Goal: Transaction & Acquisition: Purchase product/service

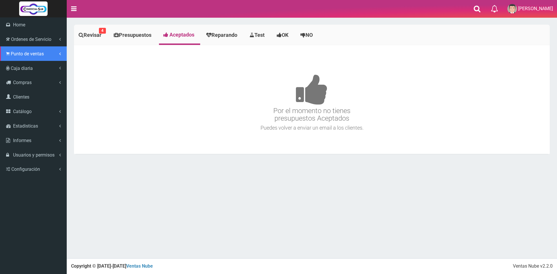
click at [27, 55] on span "Punto de ventas" at bounding box center [27, 54] width 33 height 6
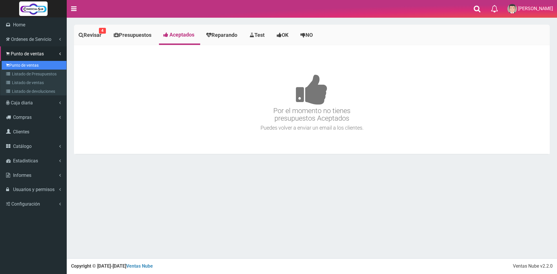
click at [29, 64] on link "Punto de ventas" at bounding box center [34, 65] width 65 height 9
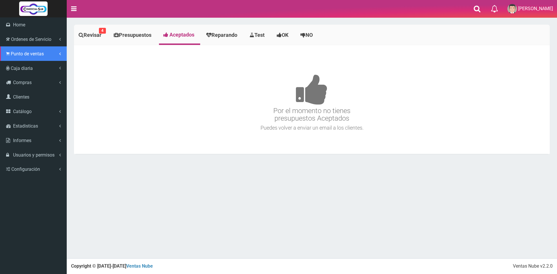
click at [18, 53] on span "Punto de ventas" at bounding box center [27, 54] width 33 height 6
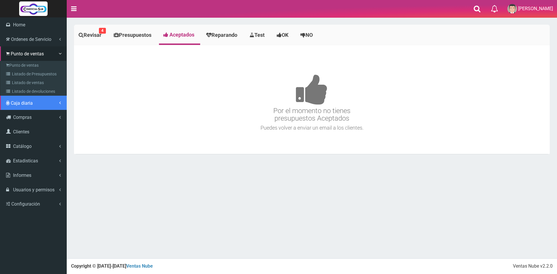
click at [38, 99] on link "Caja diaria" at bounding box center [33, 103] width 67 height 14
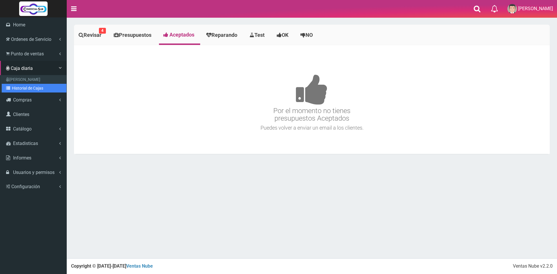
click at [33, 88] on link "Historial de Cajas" at bounding box center [34, 88] width 65 height 9
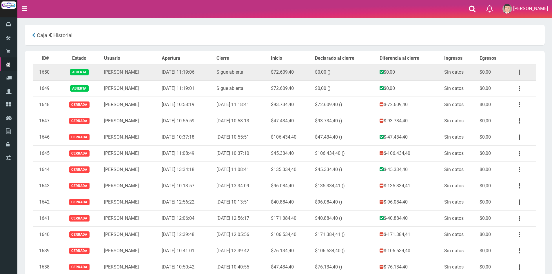
click at [517, 72] on button "button" at bounding box center [519, 72] width 13 height 10
click at [511, 88] on link "Ver" at bounding box center [503, 86] width 46 height 13
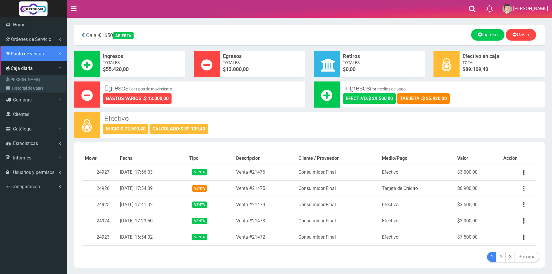
click at [16, 51] on span "Punto de ventas" at bounding box center [27, 54] width 33 height 6
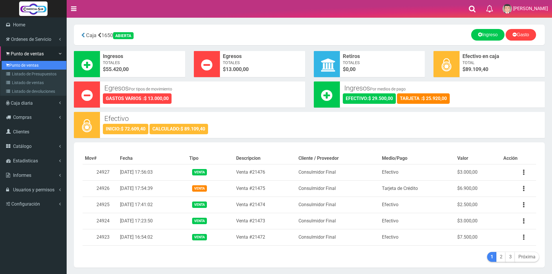
click at [29, 62] on link "Punto de ventas" at bounding box center [34, 65] width 65 height 9
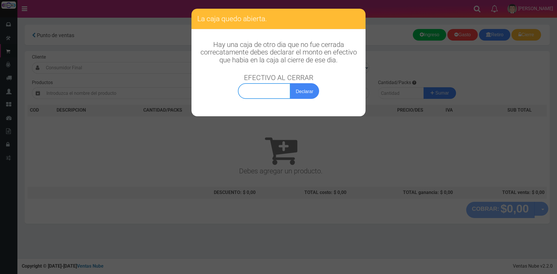
click at [282, 90] on input "text" at bounding box center [264, 91] width 52 height 16
type input "89.109,40"
click at [309, 97] on button "Declarar" at bounding box center [304, 91] width 29 height 16
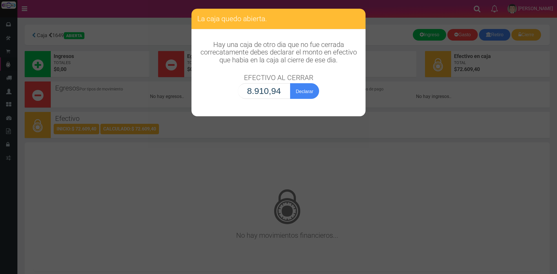
type input "89.109,40"
click at [303, 91] on button "Declarar" at bounding box center [304, 91] width 29 height 16
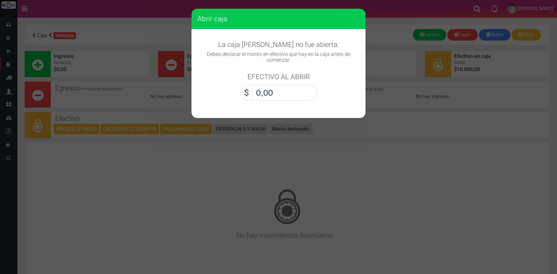
click at [281, 97] on input "0,00" at bounding box center [284, 93] width 65 height 16
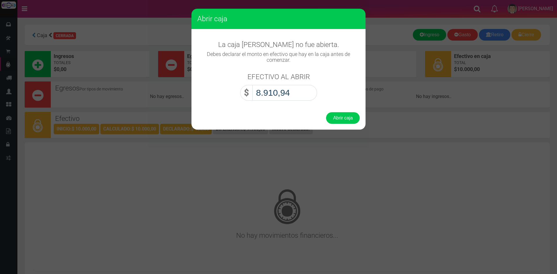
type input "89.109,40"
click at [350, 118] on button "Abrir caja" at bounding box center [343, 118] width 34 height 12
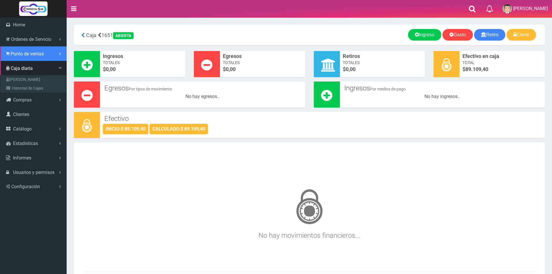
click at [22, 52] on span "Punto de ventas" at bounding box center [27, 54] width 33 height 6
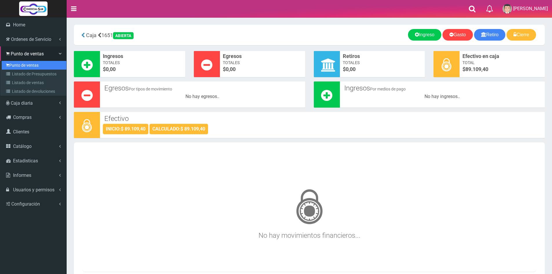
click at [24, 66] on link "Punto de ventas" at bounding box center [34, 65] width 65 height 9
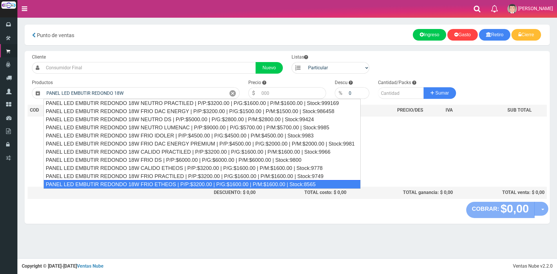
click at [172, 181] on div "PANEL LED EMBUTIR REDONDO 18W FRIO ETHEOS | P/P:$3200.00 | P/G:$1600.00 | P/M:$…" at bounding box center [201, 184] width 317 height 9
type input "PANEL LED EMBUTIR REDONDO 18W FRIO ETHEOS | P/P:$3200.00 | P/G:$1600.00 | P/M:$…"
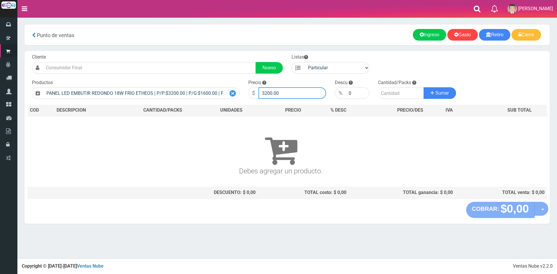
drag, startPoint x: 284, startPoint y: 95, endPoint x: 235, endPoint y: 93, distance: 48.8
click at [235, 54] on form "Cliente Nuevo Listas Particular Gremio Mayoristas" at bounding box center [287, 54] width 519 height 0
type input "7000"
type input "4"
click at [423, 87] on button "Sumar" at bounding box center [439, 93] width 32 height 12
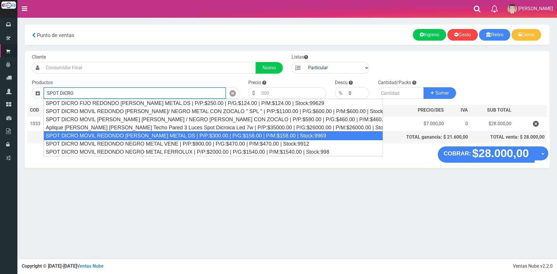
click at [176, 136] on div "SPOT DICRO MOVIL REDONDO BLANCO METAL DS | P/P:$300.00 | P/G:$158.00 | P/M:$158…" at bounding box center [212, 135] width 339 height 9
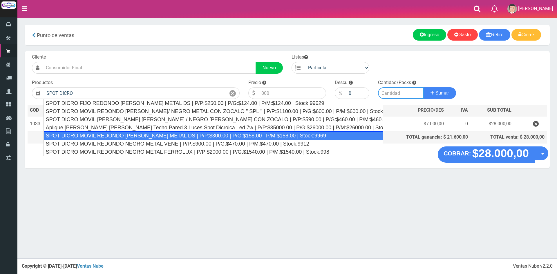
type input "SPOT DICRO MOVIL REDONDO BLANCO METAL DS | P/P:$300.00 | P/G:$158.00 | P/M:$158…"
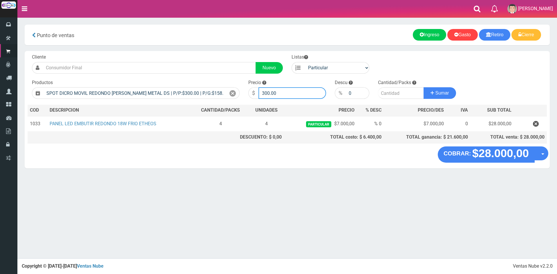
drag, startPoint x: 290, startPoint y: 89, endPoint x: 246, endPoint y: 89, distance: 43.8
click at [246, 89] on div "Precio $ 300.00" at bounding box center [287, 89] width 86 height 20
type input "2000"
type input "10"
click at [423, 87] on button "Sumar" at bounding box center [439, 93] width 32 height 12
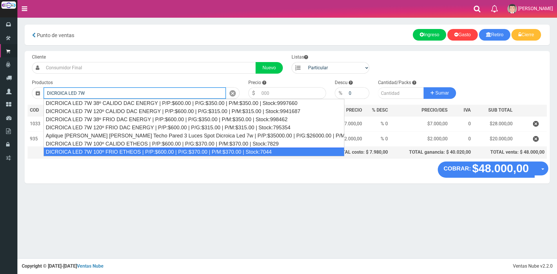
click at [143, 149] on div "DICROICA LED 7W 100º FRIO ETHEOS | P/P:$600.00 | P/G:$370.00 | P/M:$370.00 | St…" at bounding box center [193, 152] width 301 height 9
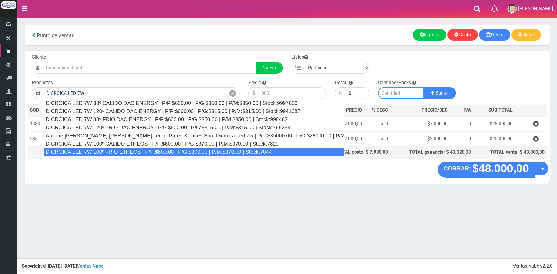
type input "DICROICA LED 7W 100º FRIO ETHEOS | P/P:$600.00 | P/G:$370.00 | P/M:$370.00 | St…"
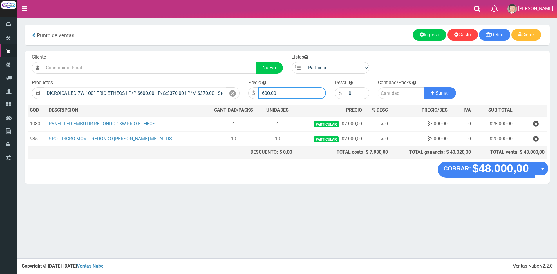
drag, startPoint x: 292, startPoint y: 96, endPoint x: 219, endPoint y: 91, distance: 72.9
click at [220, 54] on form "Cliente Nuevo Listas Particular Gremio Mayoristas" at bounding box center [287, 54] width 519 height 0
type input "1600"
type input "10"
click at [423, 87] on button "Sumar" at bounding box center [439, 93] width 32 height 12
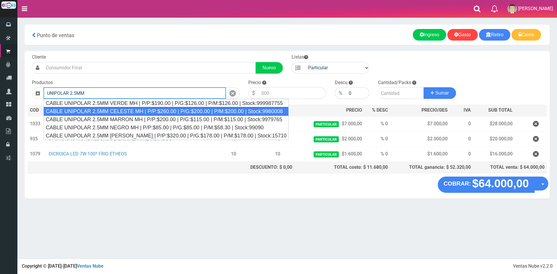
click at [146, 112] on div "CABLE UNIPOLAR 2.5MM CELESTE MH | P/P:$260.00 | P/G:$200.00 | P/M:$200.00 | Sto…" at bounding box center [165, 111] width 245 height 9
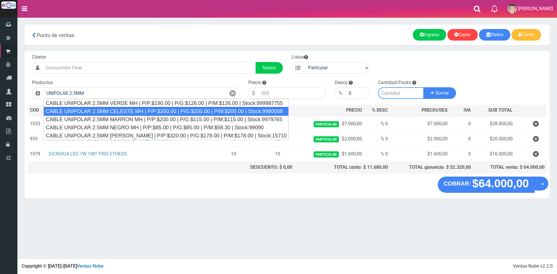
type input "CABLE UNIPOLAR 2.5MM CELESTE MH | P/P:$260.00 | P/G:$200.00 | P/M:$200.00 | Sto…"
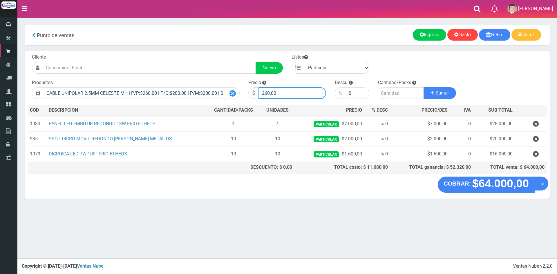
drag, startPoint x: 279, startPoint y: 91, endPoint x: 228, endPoint y: 89, distance: 50.5
click at [228, 54] on form "Cliente Nuevo Listas Particular Gremio Mayoristas" at bounding box center [287, 54] width 519 height 0
type input "750"
type input "100"
click at [423, 87] on button "Sumar" at bounding box center [439, 93] width 32 height 12
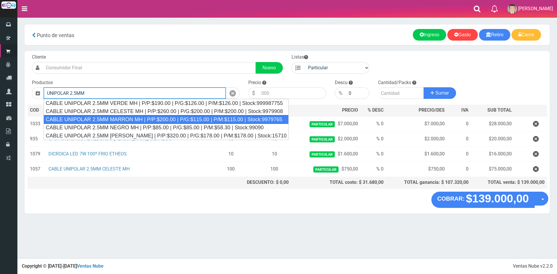
click at [137, 120] on div "CABLE UNIPOLAR 2.5MM MARRON MH | P/P:$200.00 | P/G:$115.00 | P/M:$115.00 | Stoc…" at bounding box center [165, 119] width 245 height 9
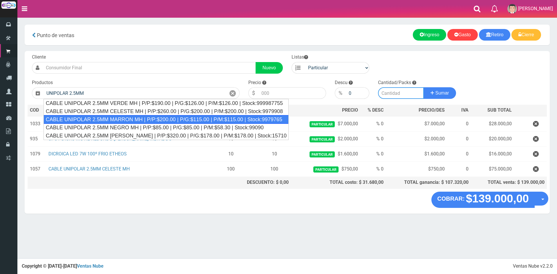
type input "CABLE UNIPOLAR 2.5MM MARRON MH | P/P:$200.00 | P/G:$115.00 | P/M:$115.00 | Stoc…"
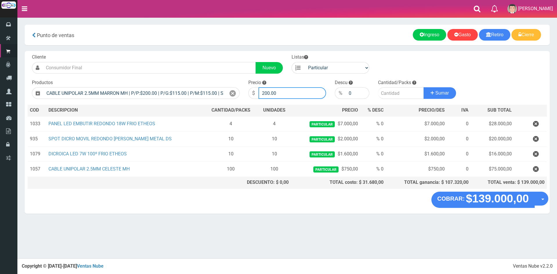
drag, startPoint x: 291, startPoint y: 93, endPoint x: 223, endPoint y: 85, distance: 68.3
click at [223, 54] on form "Cliente Nuevo Listas Particular Gremio Mayoristas" at bounding box center [287, 54] width 519 height 0
type input "750"
type input "100"
click at [423, 87] on button "Sumar" at bounding box center [439, 93] width 32 height 12
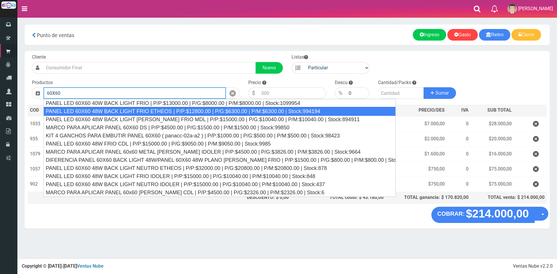
click at [184, 113] on div "PANEL LED 60X60 48W BACK LIGHT FRIO ETHEOS | P/P:$12800.00 | P/G:$6300.00 | P/M…" at bounding box center [219, 111] width 352 height 9
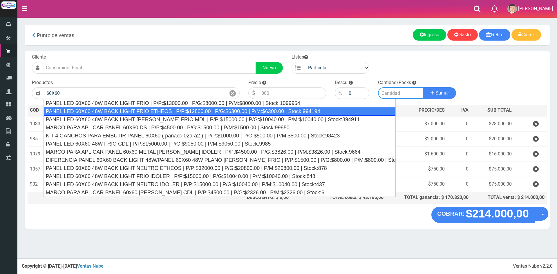
type input "PANEL LED 60X60 48W BACK LIGHT FRIO ETHEOS | P/P:$12800.00 | P/G:$6300.00 | P/M…"
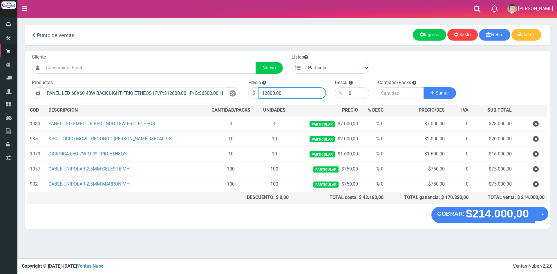
drag, startPoint x: 303, startPoint y: 94, endPoint x: 207, endPoint y: 92, distance: 96.2
click at [207, 54] on form "Cliente Nuevo Listas Particular Gremio Mayoristas" at bounding box center [287, 54] width 519 height 0
type input "30000"
type input "7"
click at [423, 87] on button "Sumar" at bounding box center [439, 93] width 32 height 12
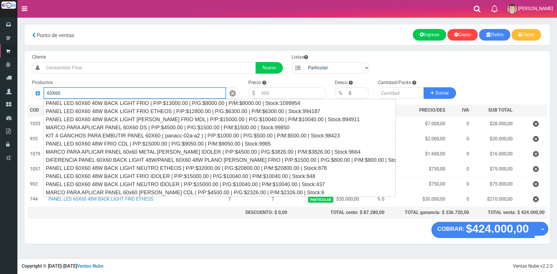
drag, startPoint x: 77, startPoint y: 91, endPoint x: 41, endPoint y: 89, distance: 35.4
click at [41, 89] on div "60X60" at bounding box center [136, 93] width 208 height 12
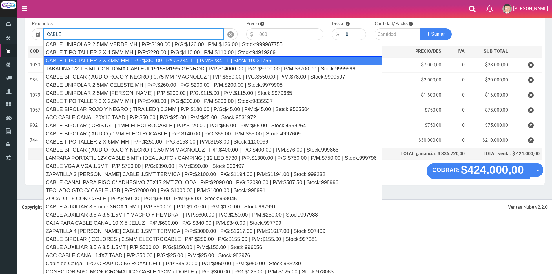
scroll to position [69, 0]
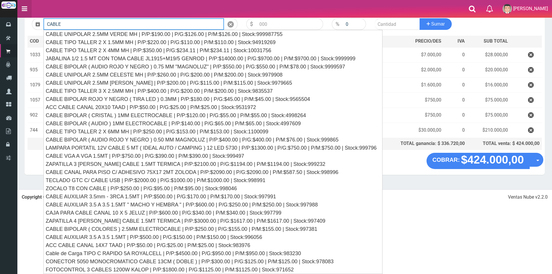
drag, startPoint x: 76, startPoint y: 20, endPoint x: 29, endPoint y: 17, distance: 47.3
click at [29, 17] on div "0 Eliminar" at bounding box center [276, 60] width 552 height 258
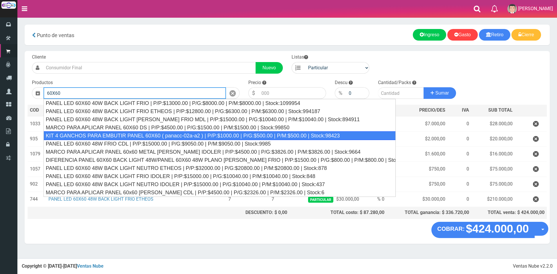
click at [141, 134] on div "KIT 4 GANCHOS PARA EMBUTIR PANEL 60X60 ( panacc-02a-a2 ) | P/P:$1000.00 | P/G:$…" at bounding box center [219, 135] width 352 height 9
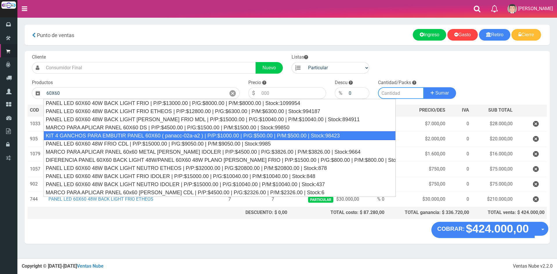
type input "KIT 4 GANCHOS PARA EMBUTIR PANEL 60X60 ( panacc-02a-a2 ) | P/P:$1000.00 | P/G:$…"
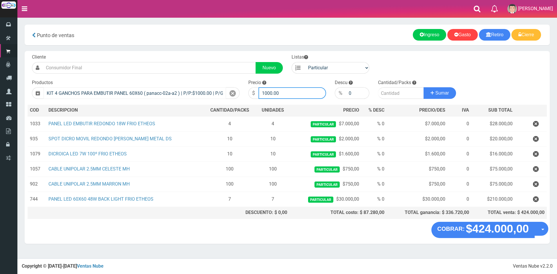
drag, startPoint x: 281, startPoint y: 92, endPoint x: 202, endPoint y: 91, distance: 78.8
click at [202, 54] on form "Cliente Nuevo Listas Particular Gremio Mayoristas" at bounding box center [287, 54] width 519 height 0
type input "6750"
type input "7"
click at [423, 87] on button "Sumar" at bounding box center [439, 93] width 32 height 12
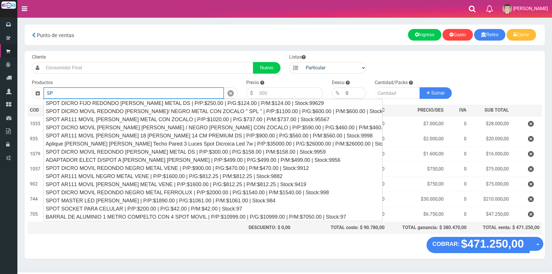
type input "S"
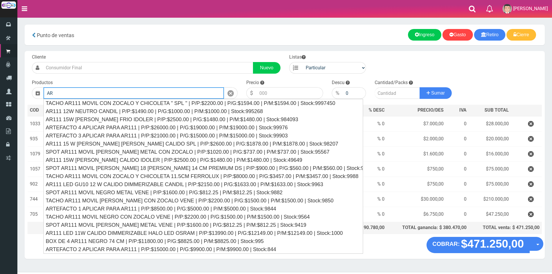
type input "A"
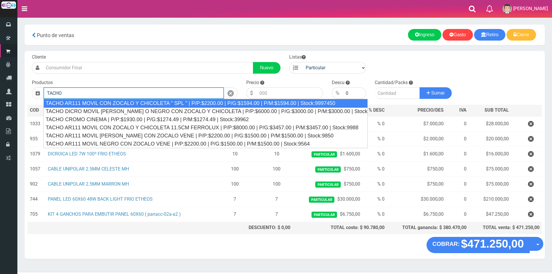
click at [171, 103] on div "TACHO AR111 MOVIL CON ZOCALO Y CHICOLETA " SPL " | P/P:$2200.00 | P/G:$1594.00 …" at bounding box center [205, 103] width 324 height 9
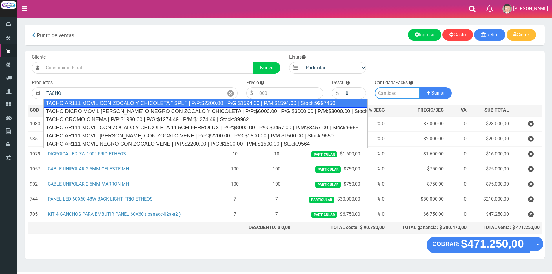
type input "TACHO AR111 MOVIL CON ZOCALO Y CHICOLETA " SPL " | P/P:$2200.00 | P/G:$1594.00 …"
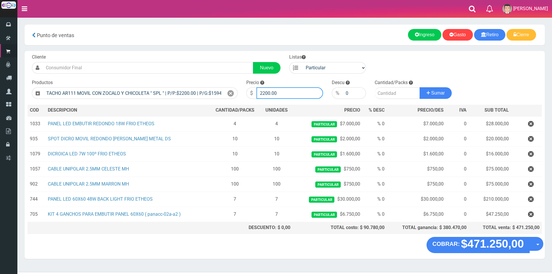
drag, startPoint x: 291, startPoint y: 89, endPoint x: 212, endPoint y: 78, distance: 79.9
click at [212, 78] on div "Cliente Nuevo Listas Particular Gremio Mayoristas Productos 0" at bounding box center [285, 144] width 520 height 186
type input "7800"
type input "30"
click at [420, 87] on button "Sumar" at bounding box center [436, 93] width 32 height 12
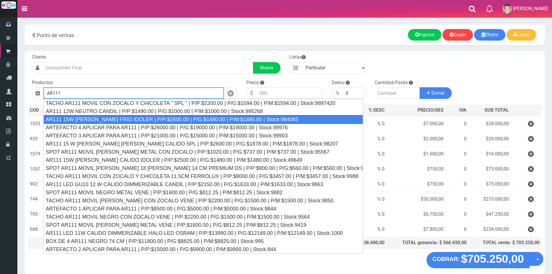
click at [155, 120] on div "AR111 15W BLANCO FRIO IDOLER | P/P:$2500.00 | P/G:$1480.00 | P/M:$1480.00 | Sto…" at bounding box center [203, 119] width 320 height 9
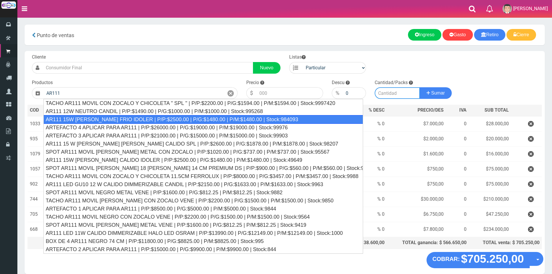
type input "AR111 15W BLANCO FRIO IDOLER | P/P:$2500.00 | P/G:$1480.00 | P/M:$1480.00 | Sto…"
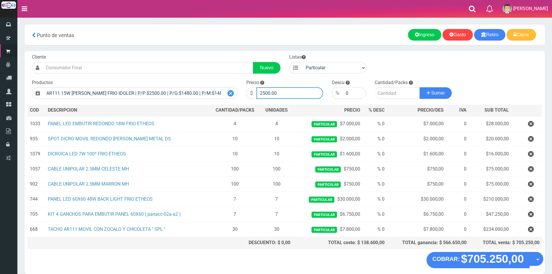
drag, startPoint x: 292, startPoint y: 94, endPoint x: 233, endPoint y: 90, distance: 59.2
click at [233, 54] on form "Cliente Nuevo Listas Particular Gremio Mayoristas" at bounding box center [285, 54] width 514 height 0
type input "7500"
type input "30"
click at [420, 87] on button "Sumar" at bounding box center [436, 93] width 32 height 12
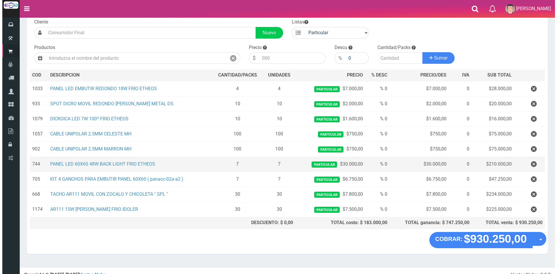
scroll to position [41, 0]
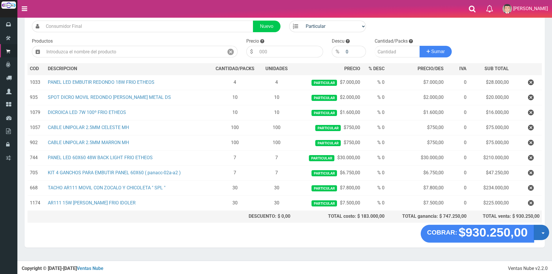
click at [540, 233] on button "Opciones" at bounding box center [541, 232] width 15 height 15
click at [528, 246] on link "Crear presupuesto" at bounding box center [523, 247] width 52 height 13
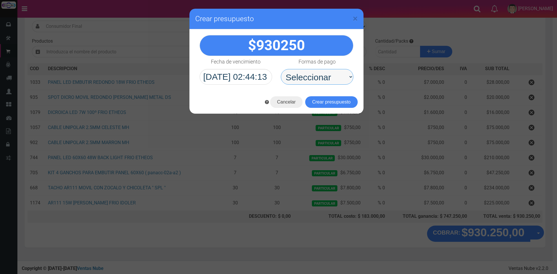
click at [331, 80] on select "Seleccionar Efectivo Tarjeta de Crédito Depósito Débito" at bounding box center [317, 77] width 72 height 16
select select "Depósito"
click at [281, 69] on select "Seleccionar Efectivo Tarjeta de Crédito Depósito Débito" at bounding box center [317, 77] width 72 height 16
click at [330, 105] on button "Crear presupuesto" at bounding box center [331, 102] width 52 height 12
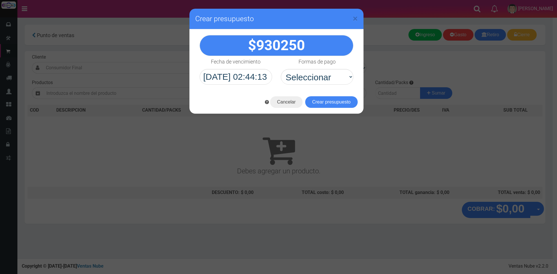
scroll to position [0, 0]
click at [354, 20] on span "×" at bounding box center [354, 18] width 5 height 11
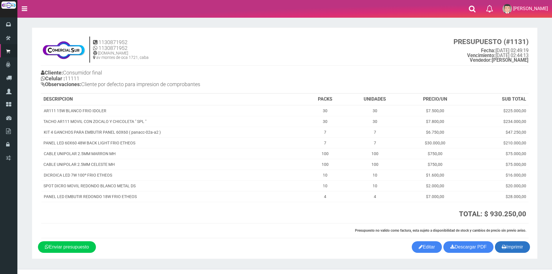
click at [514, 243] on button "Imprimir" at bounding box center [512, 247] width 35 height 12
click at [306, 41] on h4 "1130871952 1130871952 [DOMAIN_NAME] av [PERSON_NAME] 1721, caba PRESUPUESTO (#1…" at bounding box center [285, 51] width 488 height 29
click at [256, 28] on section "1130871952 1130871952 [DOMAIN_NAME] av [PERSON_NAME] 1721, caba PRESUPUESTO (#1…" at bounding box center [285, 143] width 506 height 231
